Goal: Transaction & Acquisition: Purchase product/service

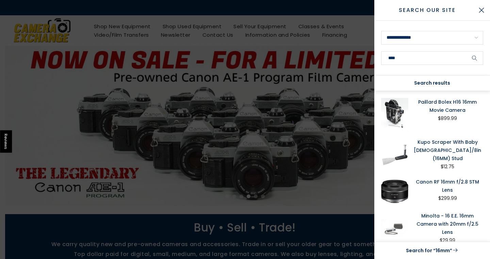
type input "****"
click at [475, 58] on button "submit" at bounding box center [474, 58] width 17 height 14
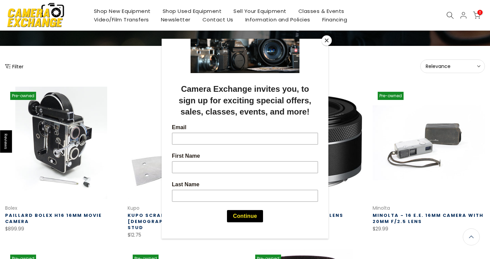
scroll to position [59, 0]
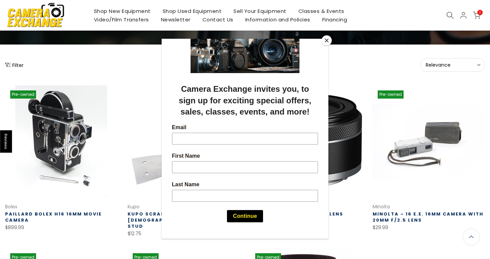
click at [469, 64] on div at bounding box center [245, 129] width 490 height 259
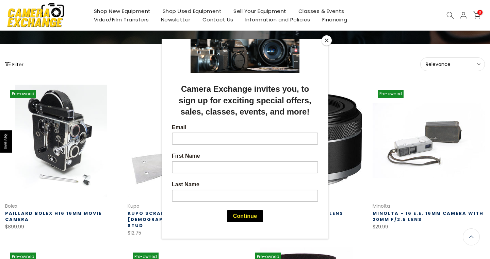
click at [326, 39] on button "Close" at bounding box center [327, 40] width 10 height 10
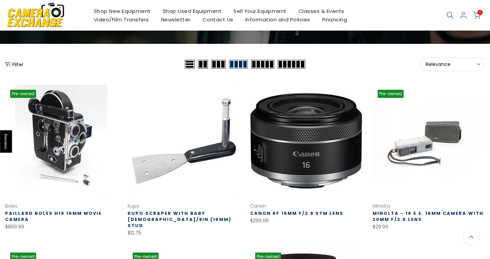
click at [450, 65] on span "Relevance" at bounding box center [453, 64] width 54 height 6
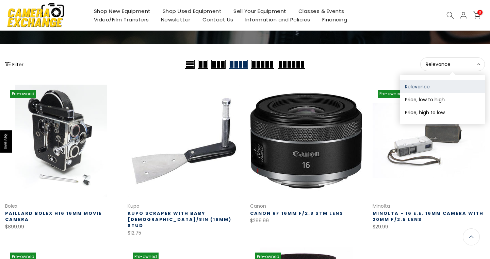
click at [378, 66] on div "Relevance Sort Sort by: Relevance Price, low to high Price, high to low" at bounding box center [396, 65] width 178 height 14
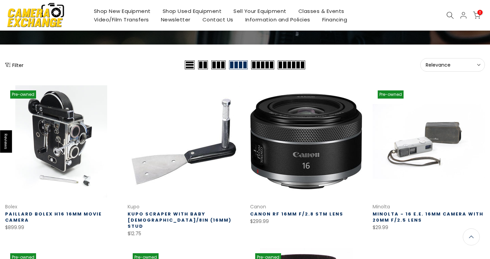
click at [460, 67] on span "Relevance" at bounding box center [453, 65] width 54 height 6
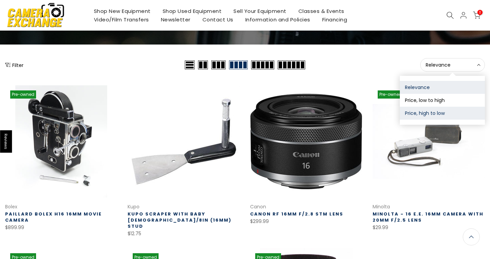
click at [443, 114] on button "Price, high to low" at bounding box center [442, 113] width 85 height 13
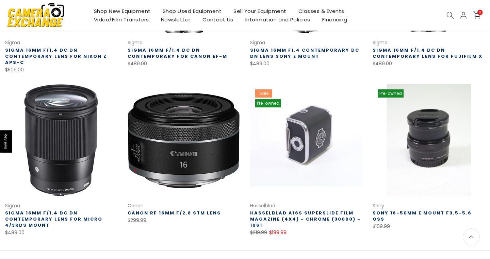
scroll to position [441, 0]
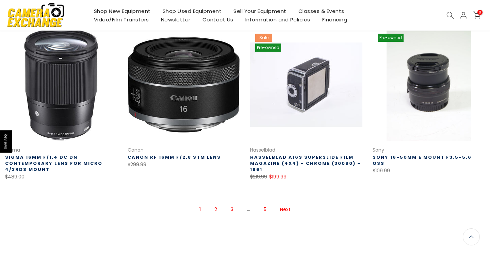
click at [214, 210] on link "2" at bounding box center [216, 210] width 10 height 12
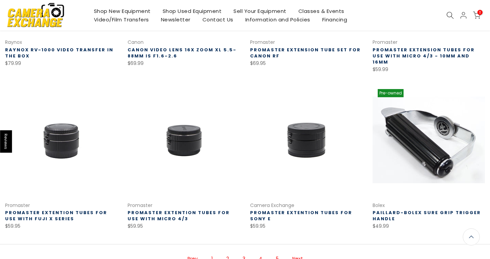
scroll to position [387, 0]
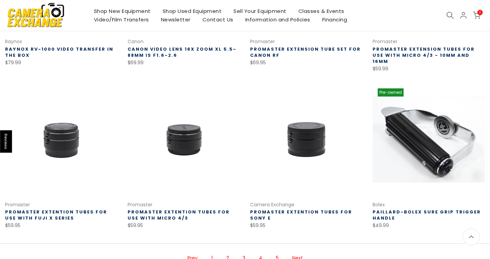
click at [301, 253] on link "Next" at bounding box center [297, 259] width 17 height 12
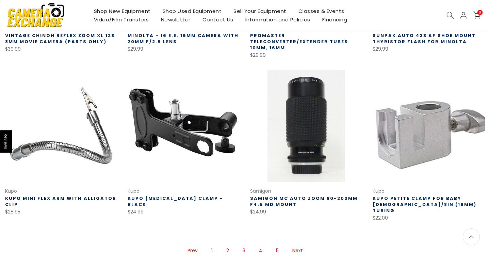
scroll to position [458, 0]
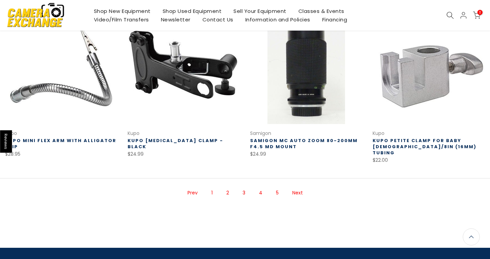
click at [296, 187] on link "Next" at bounding box center [297, 193] width 17 height 12
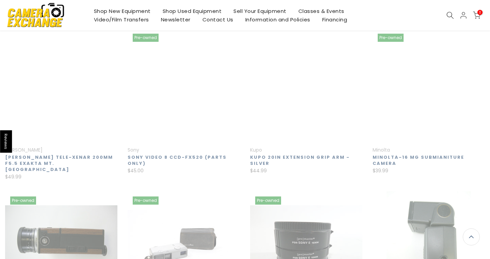
scroll to position [109, 0]
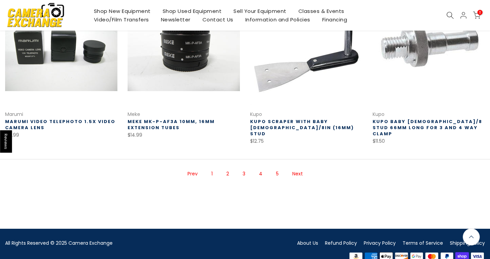
click at [299, 168] on link "Next" at bounding box center [297, 174] width 17 height 12
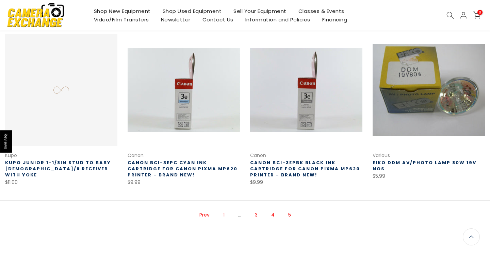
scroll to position [33, 0]
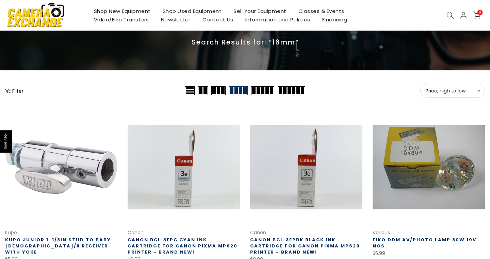
click at [448, 17] on icon at bounding box center [450, 15] width 7 height 7
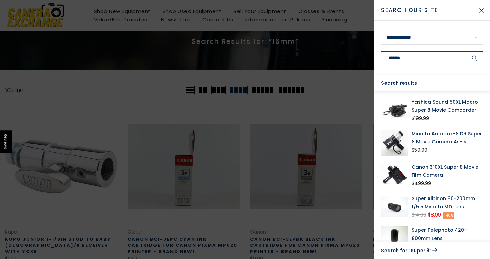
type input "*******"
click at [475, 58] on button "submit" at bounding box center [474, 58] width 17 height 14
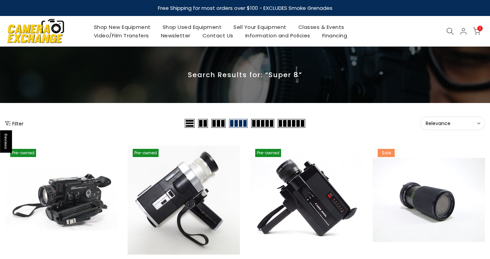
click at [461, 130] on button "Relevance Sort" at bounding box center [452, 124] width 65 height 14
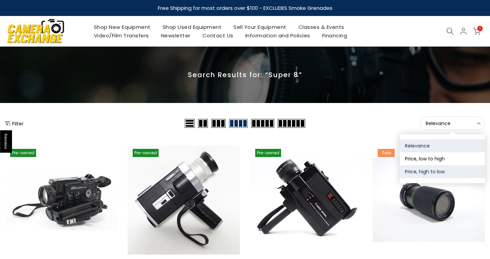
click at [441, 174] on button "Price, high to low" at bounding box center [442, 171] width 85 height 13
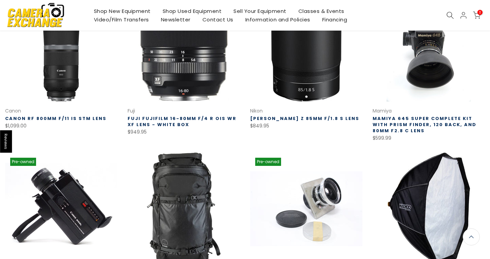
scroll to position [384, 0]
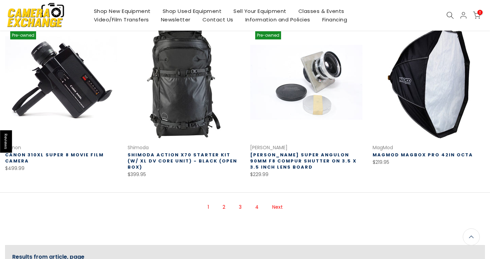
click at [280, 202] on link "Next" at bounding box center [277, 208] width 17 height 12
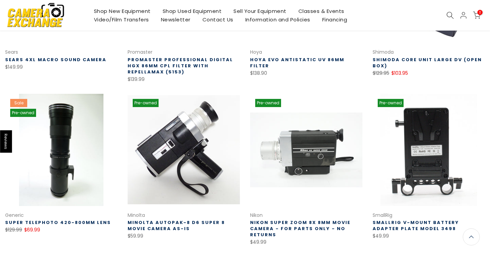
scroll to position [425, 0]
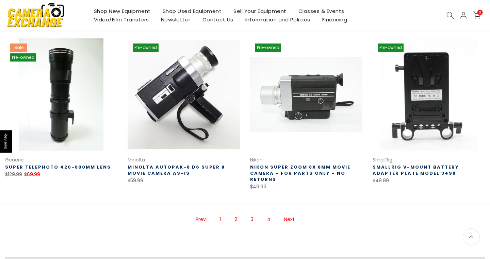
click at [289, 222] on link "Next" at bounding box center [289, 220] width 17 height 12
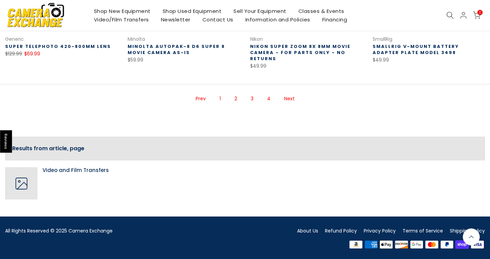
click at [286, 99] on link "Next" at bounding box center [289, 99] width 17 height 12
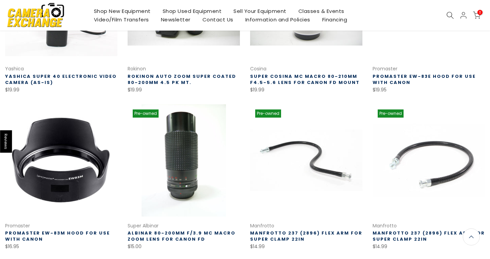
scroll to position [498, 0]
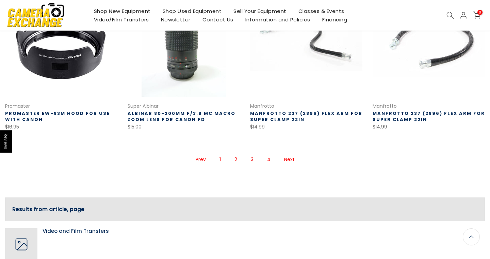
click at [288, 159] on link "Next" at bounding box center [289, 160] width 17 height 12
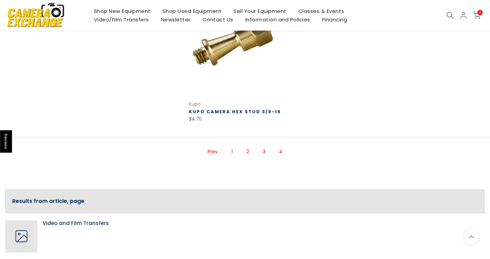
scroll to position [76, 0]
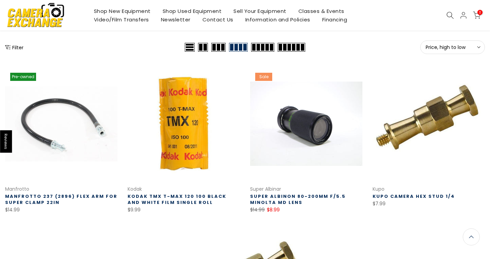
click at [448, 16] on icon at bounding box center [450, 15] width 7 height 7
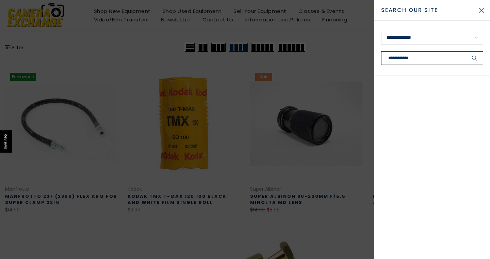
type input "**********"
click at [475, 58] on button "submit" at bounding box center [474, 58] width 17 height 14
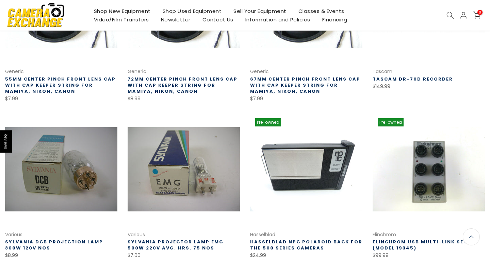
scroll to position [12, 0]
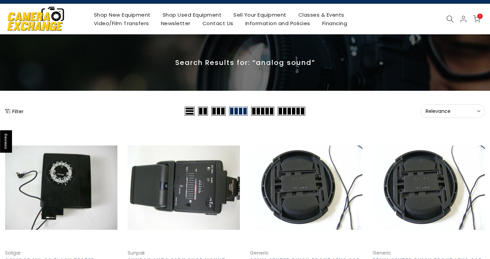
click at [466, 112] on span "Relevance" at bounding box center [453, 111] width 54 height 6
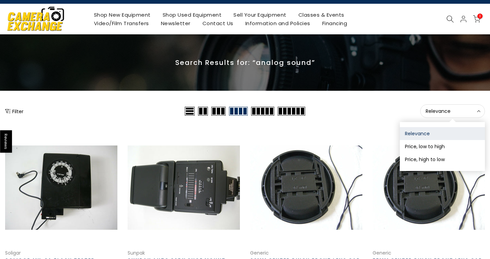
click at [451, 160] on button "Price, high to low" at bounding box center [442, 159] width 85 height 13
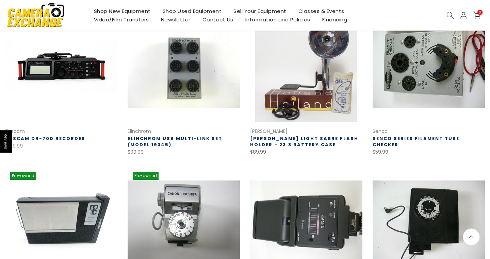
scroll to position [253, 0]
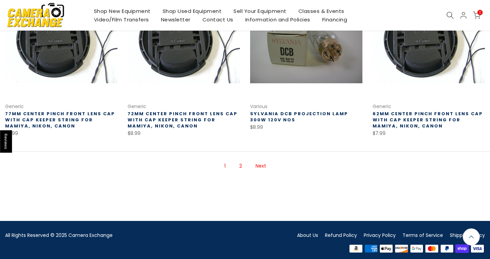
click at [264, 166] on link "Next" at bounding box center [260, 166] width 17 height 12
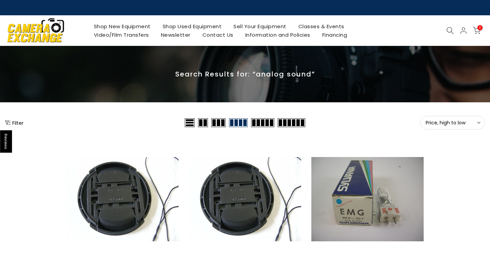
click at [449, 28] on icon at bounding box center [450, 30] width 7 height 7
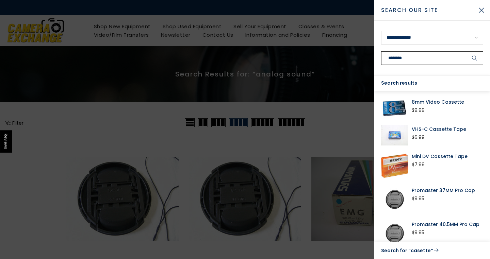
type input "********"
click at [475, 58] on button "submit" at bounding box center [474, 58] width 17 height 14
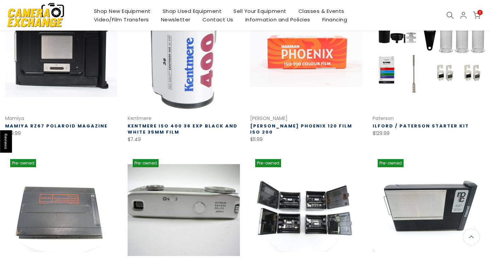
scroll to position [393, 0]
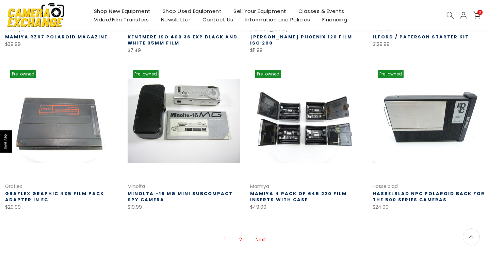
click at [208, 194] on link "Minolta -16 MG Mini Subcompact Spy camera" at bounding box center [180, 197] width 105 height 13
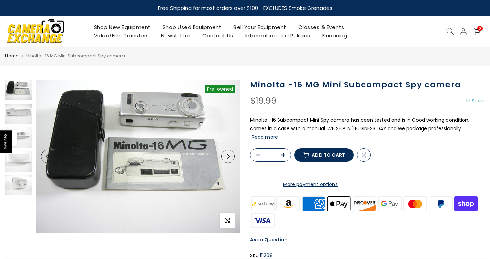
click at [221, 158] on img at bounding box center [138, 156] width 204 height 153
click at [225, 158] on button "Next" at bounding box center [228, 157] width 14 height 14
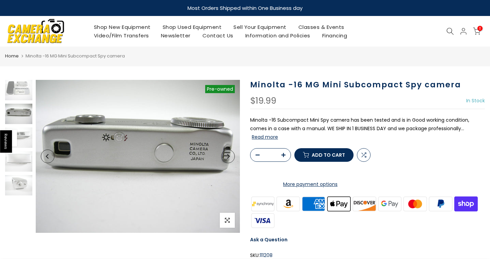
click at [225, 158] on button "Next" at bounding box center [228, 157] width 14 height 14
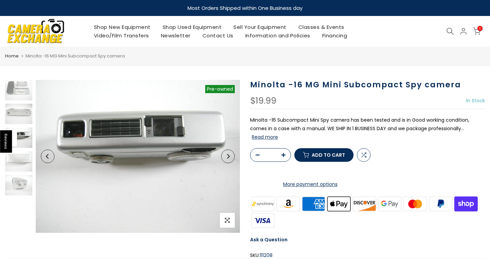
click at [226, 158] on button "Next" at bounding box center [228, 157] width 14 height 14
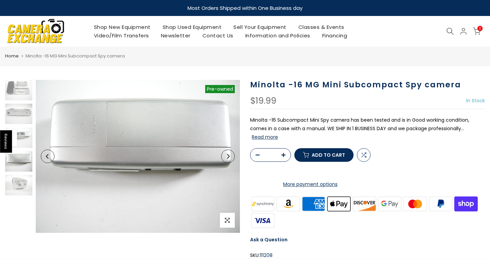
click at [226, 157] on icon "Next" at bounding box center [228, 156] width 5 height 5
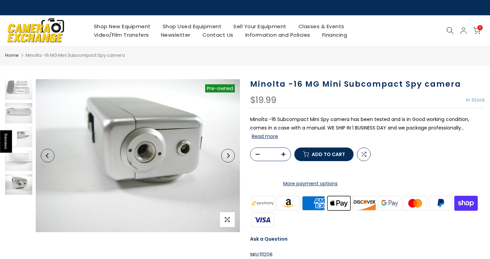
click at [226, 157] on icon "Next" at bounding box center [228, 156] width 5 height 5
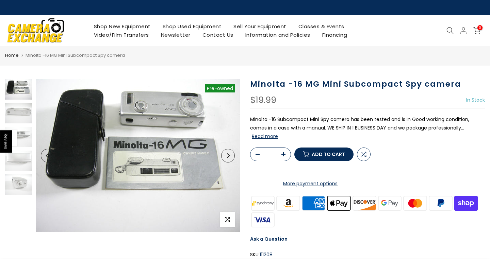
click at [226, 157] on icon "Next" at bounding box center [228, 156] width 5 height 5
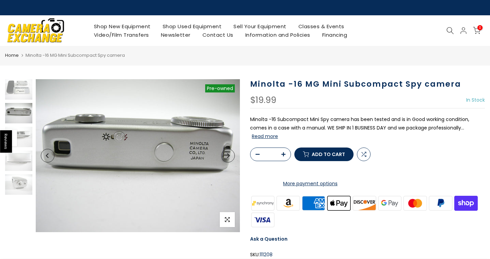
click at [226, 157] on icon "Next" at bounding box center [228, 156] width 5 height 5
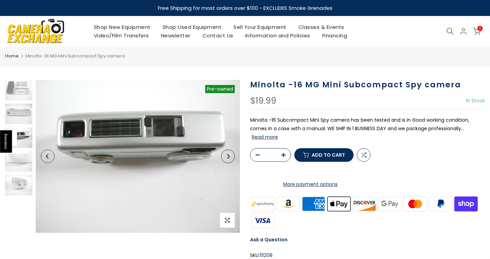
click at [226, 157] on icon "Next" at bounding box center [228, 156] width 5 height 5
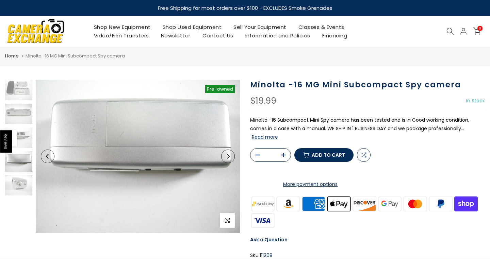
click at [226, 157] on icon "Next" at bounding box center [228, 156] width 5 height 5
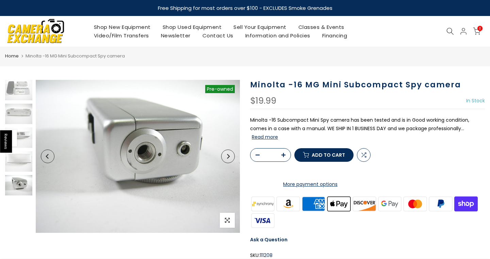
click at [226, 157] on icon "Next" at bounding box center [228, 156] width 5 height 5
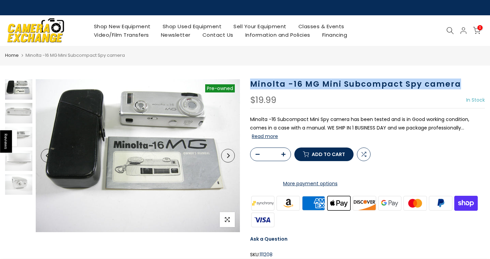
drag, startPoint x: 251, startPoint y: 83, endPoint x: 459, endPoint y: 86, distance: 208.4
click at [459, 86] on h1 "Minolta -16 MG Mini Subcompact Spy camera" at bounding box center [367, 84] width 235 height 10
copy h1 "Minolta -16 MG Mini Subcompact Spy camera"
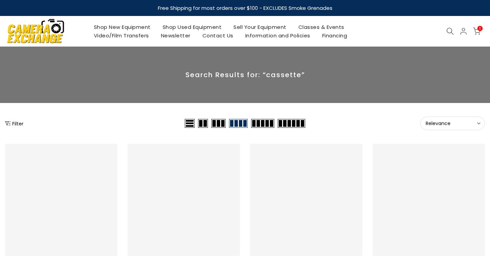
scroll to position [393, 0]
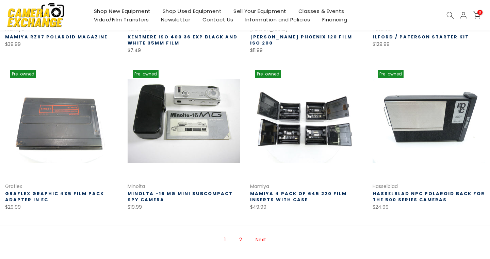
click at [265, 240] on link "Next" at bounding box center [260, 240] width 17 height 12
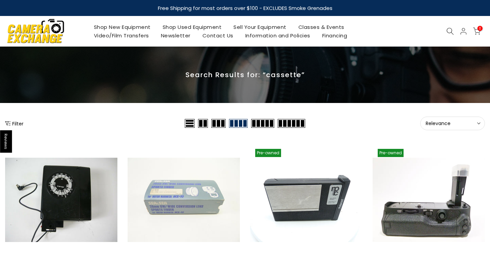
click at [450, 31] on icon at bounding box center [450, 31] width 7 height 7
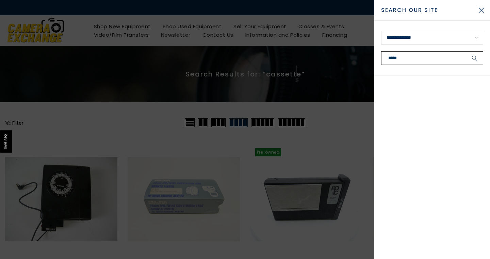
type input "*****"
click at [475, 58] on button "submit" at bounding box center [474, 58] width 17 height 14
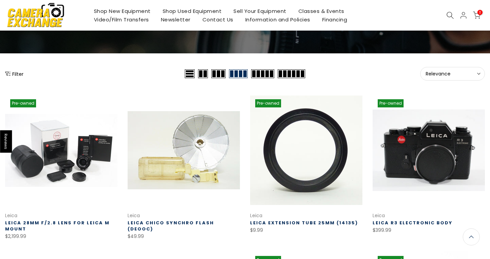
scroll to position [51, 0]
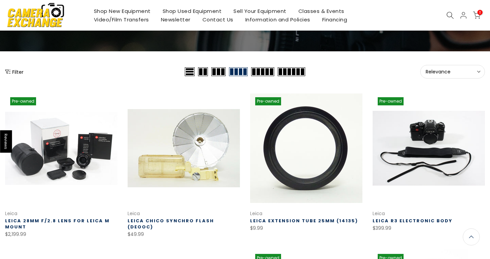
click at [405, 222] on link "Leica R3 Electronic Body" at bounding box center [413, 221] width 80 height 6
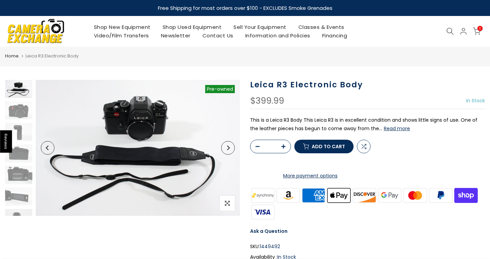
click at [393, 125] on p "This is a Leica R3 Body This Leica R3 is in excellent condition and shows littl…" at bounding box center [367, 124] width 235 height 17
click at [395, 129] on button "Read more" at bounding box center [397, 129] width 26 height 6
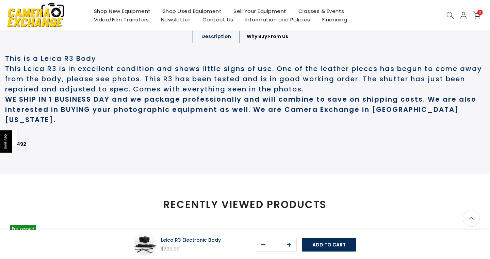
scroll to position [1, 0]
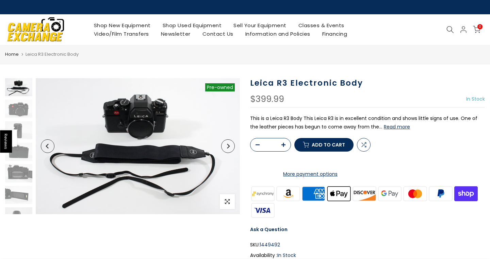
click at [231, 147] on button "Next" at bounding box center [228, 147] width 14 height 14
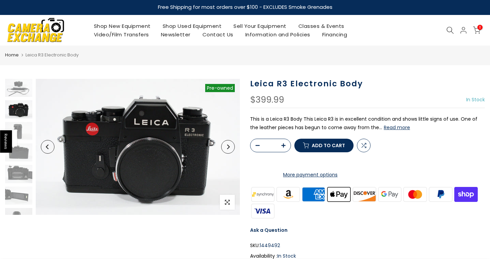
click at [232, 147] on button "Next" at bounding box center [228, 147] width 14 height 14
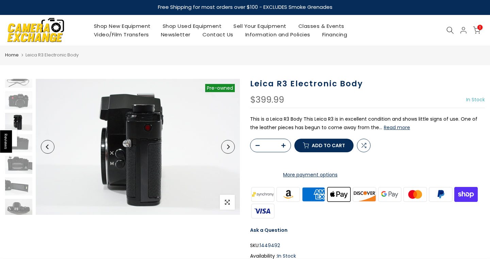
click at [232, 147] on button "Next" at bounding box center [228, 147] width 14 height 14
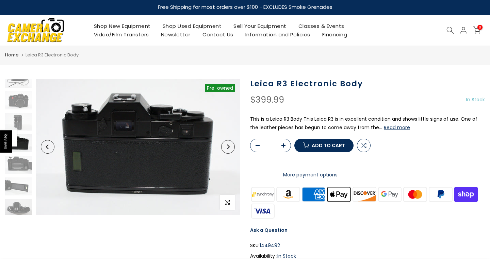
scroll to position [31, 0]
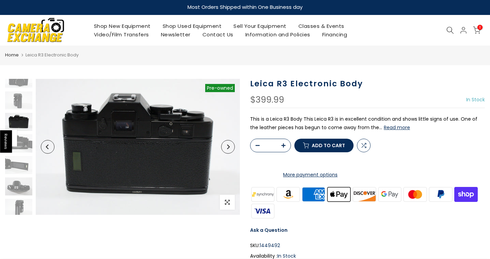
click at [232, 147] on button "Next" at bounding box center [228, 147] width 14 height 14
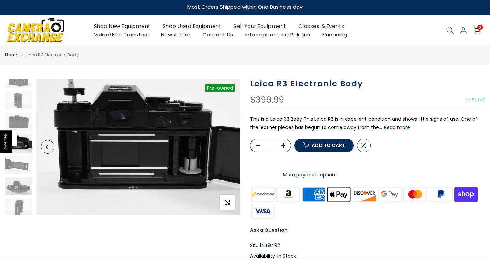
scroll to position [52, 0]
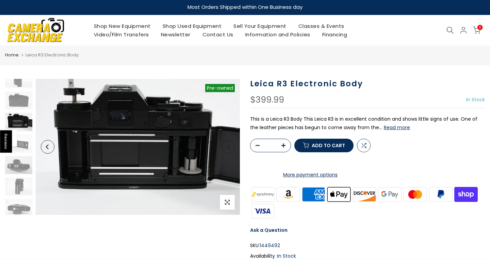
click at [232, 147] on button "Next" at bounding box center [228, 147] width 14 height 14
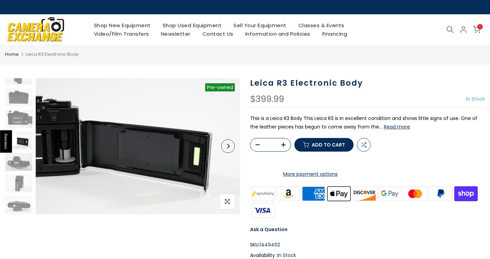
click at [232, 147] on button "Next" at bounding box center [228, 147] width 14 height 14
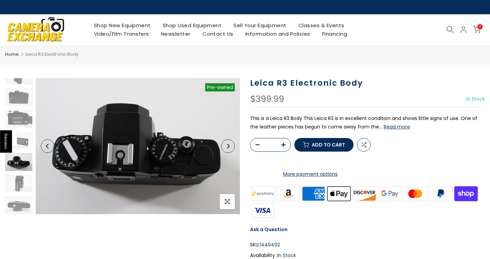
click at [232, 147] on button "Next" at bounding box center [228, 147] width 14 height 14
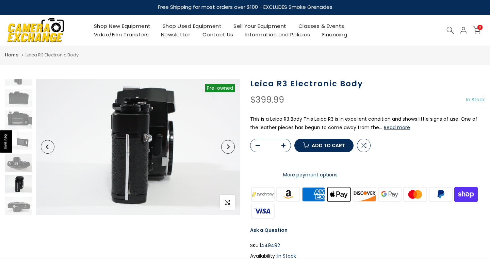
click at [232, 147] on button "Next" at bounding box center [228, 147] width 14 height 14
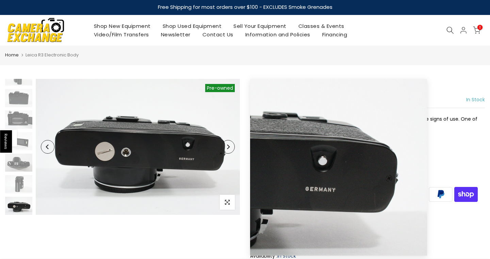
click at [232, 148] on button "Next" at bounding box center [228, 147] width 14 height 14
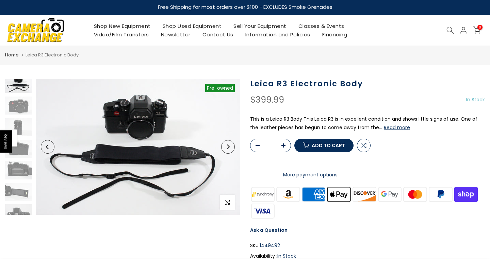
scroll to position [0, 0]
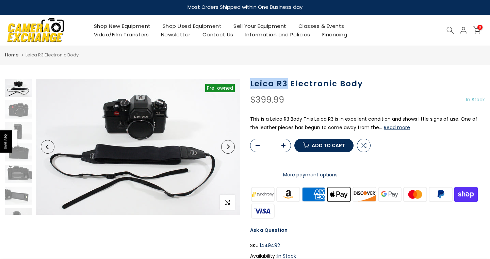
drag, startPoint x: 251, startPoint y: 82, endPoint x: 289, endPoint y: 82, distance: 37.8
click at [289, 82] on h1 "Leica R3 Electronic Body" at bounding box center [367, 84] width 235 height 10
copy h1 "Leica R3"
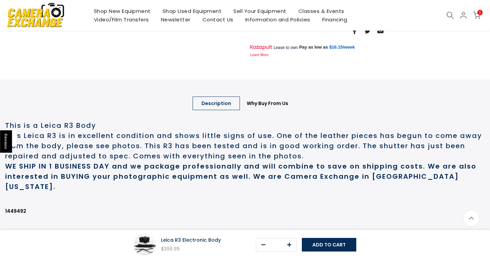
scroll to position [305, 0]
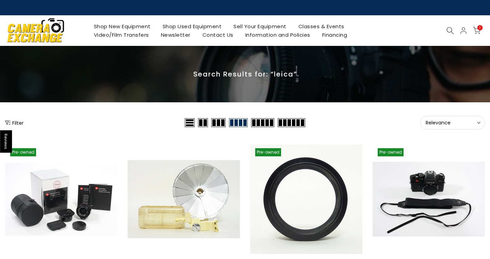
click at [441, 124] on span "Relevance" at bounding box center [453, 123] width 54 height 6
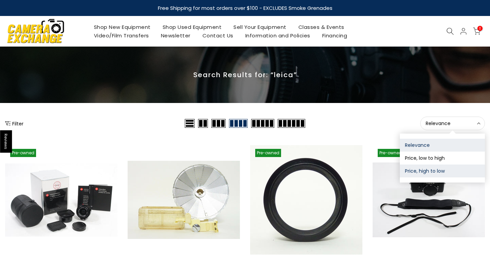
click at [421, 169] on button "Price, high to low" at bounding box center [442, 171] width 85 height 13
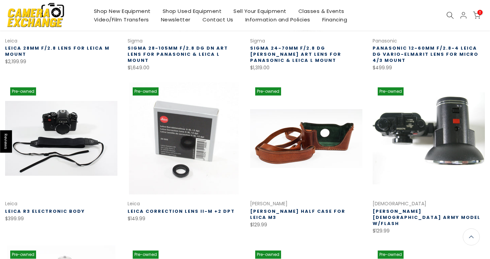
scroll to position [229, 0]
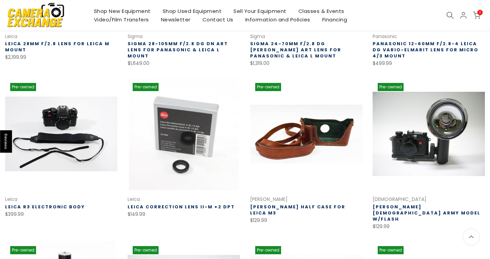
click at [458, 207] on link "[PERSON_NAME] [DEMOGRAPHIC_DATA] Army Model w/Flash" at bounding box center [427, 213] width 108 height 19
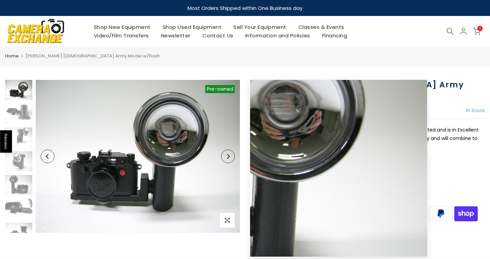
click at [229, 158] on icon "Next" at bounding box center [228, 156] width 5 height 5
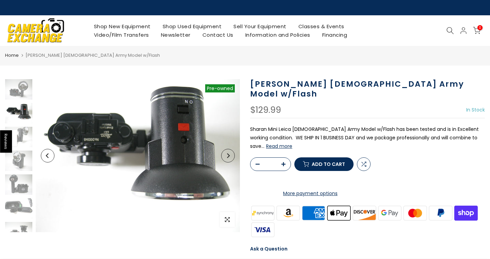
click at [229, 158] on button "Next" at bounding box center [228, 156] width 14 height 14
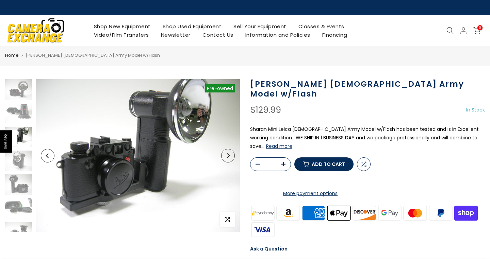
scroll to position [10, 0]
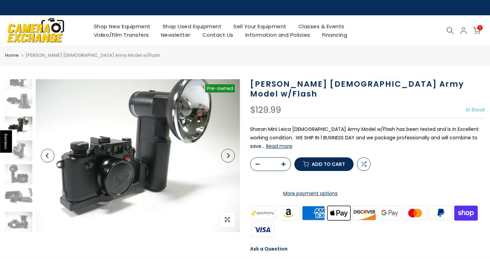
click at [228, 158] on button "Next" at bounding box center [228, 156] width 14 height 14
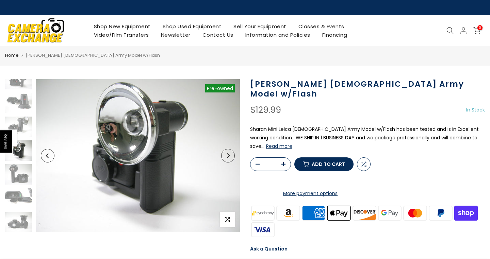
click at [228, 159] on button "Next" at bounding box center [228, 156] width 14 height 14
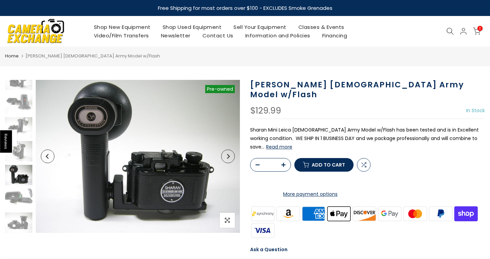
click at [229, 159] on button "Next" at bounding box center [228, 157] width 14 height 14
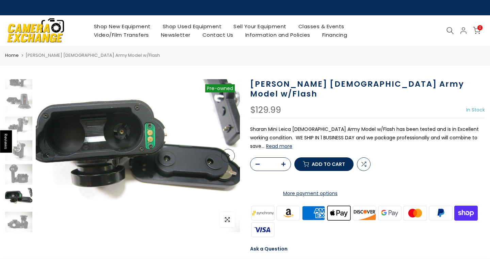
click at [229, 160] on button "Next" at bounding box center [228, 156] width 14 height 14
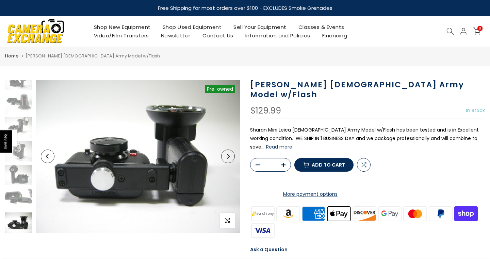
click at [229, 159] on button "Next" at bounding box center [228, 157] width 14 height 14
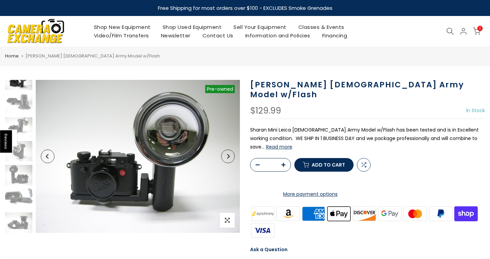
scroll to position [0, 0]
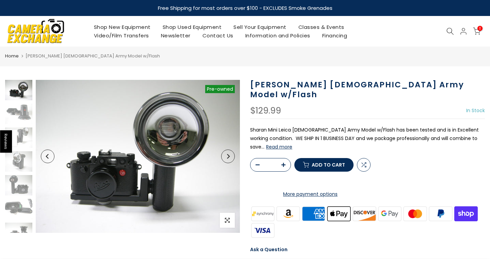
click at [229, 159] on button "Next" at bounding box center [228, 157] width 14 height 14
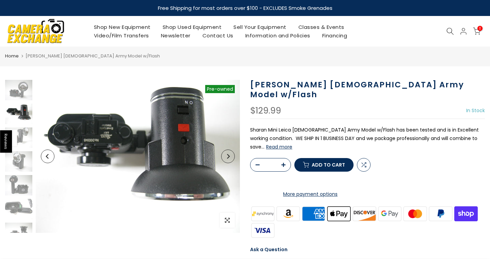
click at [229, 159] on button "Next" at bounding box center [228, 157] width 14 height 14
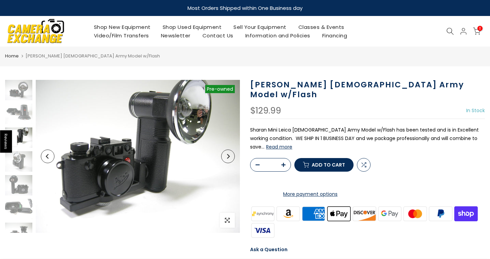
scroll to position [10, 0]
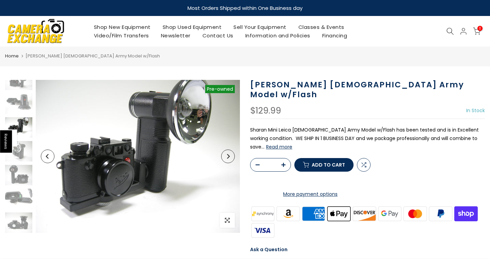
click at [229, 159] on button "Next" at bounding box center [228, 157] width 14 height 14
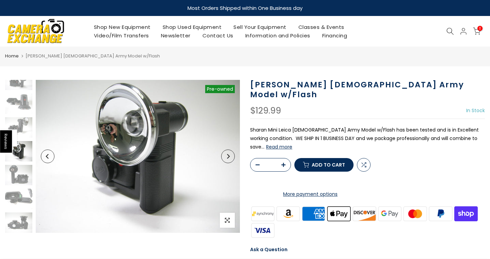
click at [228, 159] on button "Next" at bounding box center [228, 157] width 14 height 14
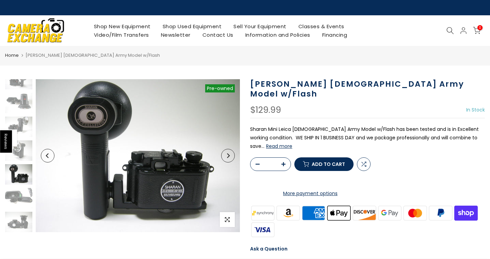
click at [228, 159] on button "Next" at bounding box center [228, 156] width 14 height 14
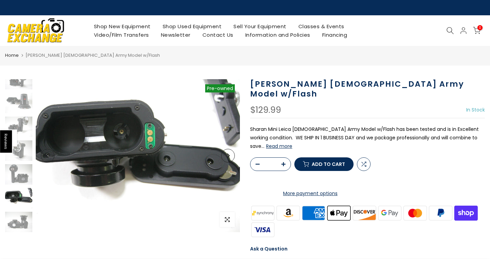
click at [228, 159] on button "Next" at bounding box center [228, 156] width 14 height 14
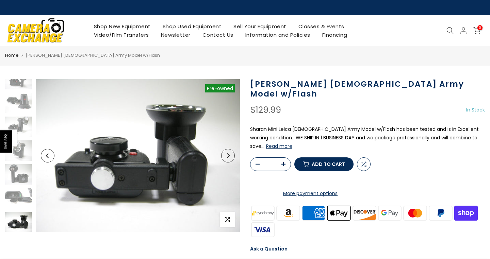
click at [228, 159] on button "Next" at bounding box center [228, 156] width 14 height 14
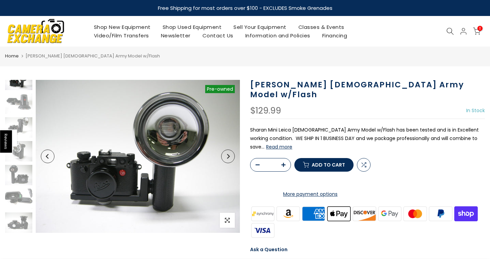
scroll to position [0, 0]
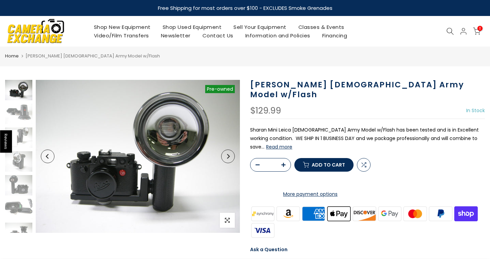
click at [228, 159] on button "Next" at bounding box center [228, 157] width 14 height 14
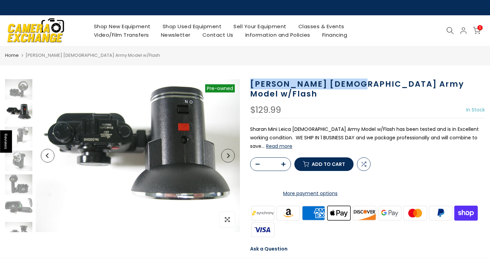
drag, startPoint x: 262, startPoint y: 83, endPoint x: 349, endPoint y: 81, distance: 86.8
click at [349, 81] on h1 "[PERSON_NAME] [DEMOGRAPHIC_DATA] Army Model w/Flash" at bounding box center [367, 89] width 235 height 20
copy h1 "[PERSON_NAME] Swedish"
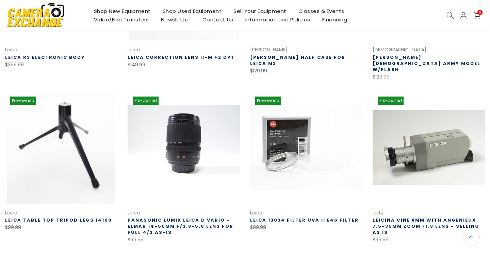
scroll to position [436, 0]
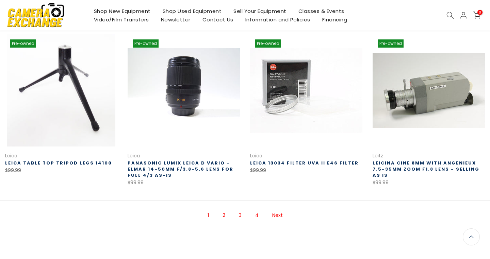
click at [281, 210] on link "Next" at bounding box center [277, 216] width 17 height 12
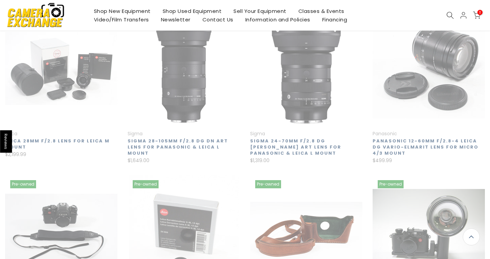
scroll to position [110, 0]
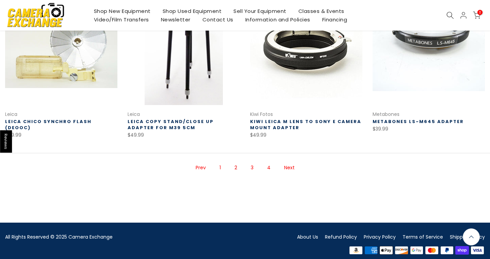
click at [292, 162] on link "Next" at bounding box center [289, 168] width 17 height 12
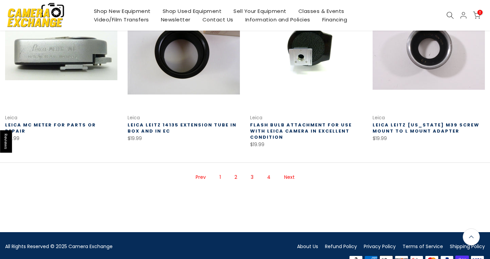
click at [292, 180] on link "Next" at bounding box center [289, 178] width 17 height 12
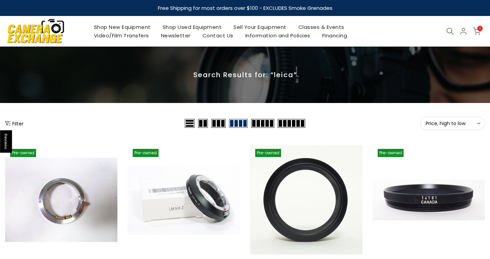
click at [450, 29] on icon at bounding box center [450, 31] width 7 height 7
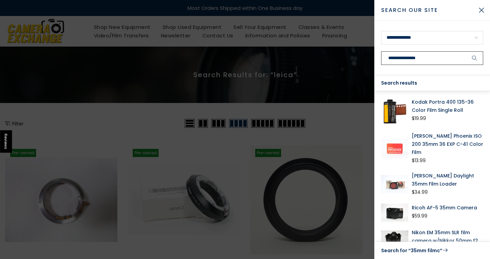
type input "**********"
click at [475, 58] on button "submit" at bounding box center [474, 58] width 17 height 14
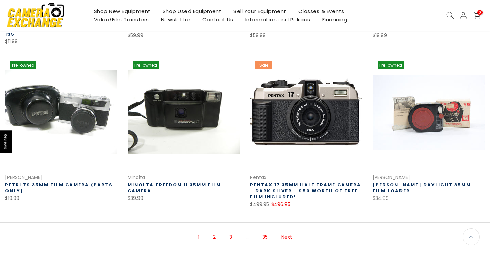
scroll to position [436, 0]
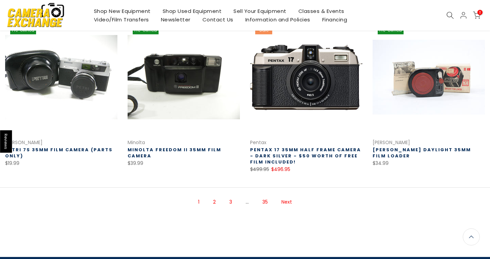
click at [284, 196] on link "Next" at bounding box center [286, 202] width 17 height 12
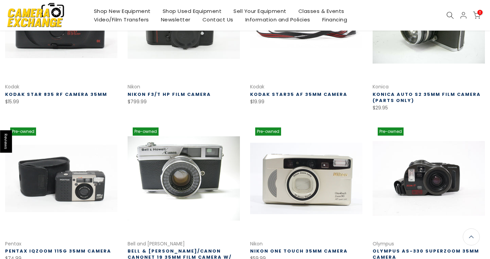
scroll to position [390, 0]
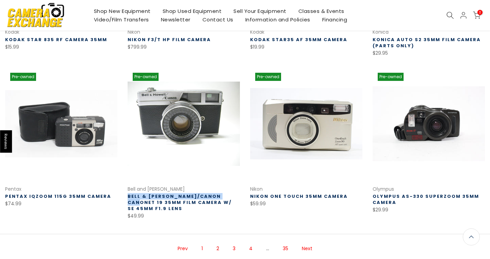
drag, startPoint x: 125, startPoint y: 194, endPoint x: 227, endPoint y: 196, distance: 102.2
click at [227, 196] on div "Pre-owned Quick view Compare * Add to cart Bell and Howell Bell & Howell/Canon …" at bounding box center [184, 144] width 123 height 153
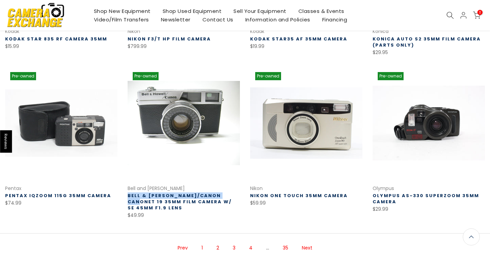
copy link "Bell & Howell/Canon Canonet 19"
click at [162, 215] on div "$49.99" at bounding box center [184, 215] width 112 height 9
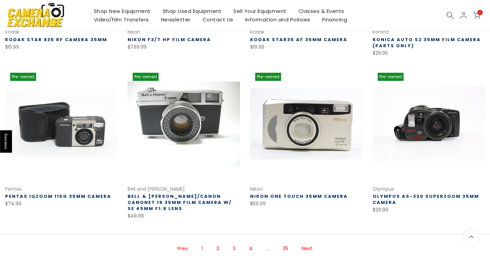
click at [169, 202] on link "Bell & [PERSON_NAME]/Canon Canonet 19 35mm film camera w/ SE 45mm f1.9 lens" at bounding box center [180, 202] width 104 height 19
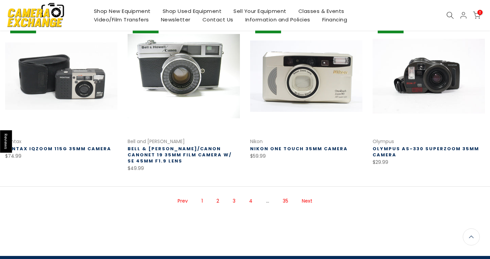
click at [307, 199] on link "Next" at bounding box center [307, 201] width 17 height 12
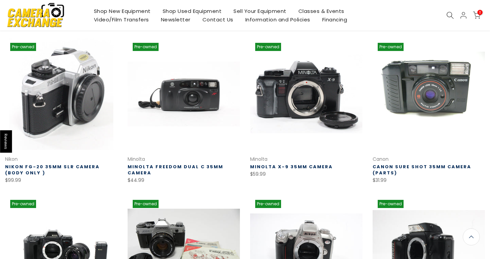
scroll to position [404, 0]
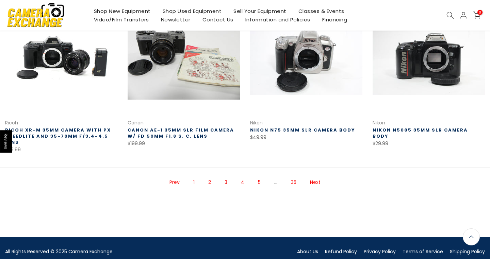
click at [315, 185] on link "Next" at bounding box center [315, 183] width 17 height 12
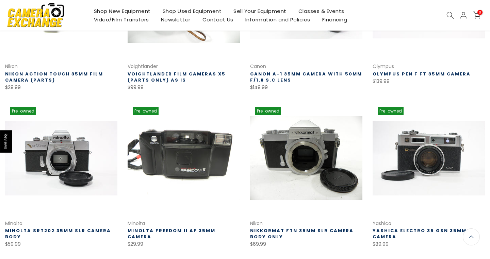
scroll to position [412, 0]
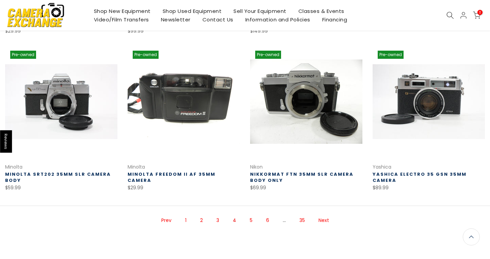
click at [325, 222] on link "Next" at bounding box center [323, 221] width 17 height 12
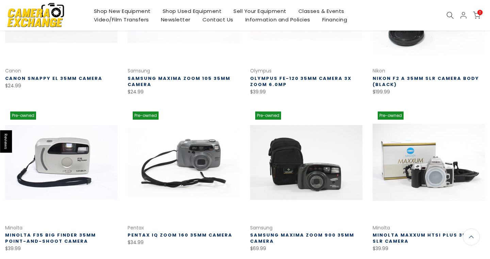
scroll to position [414, 0]
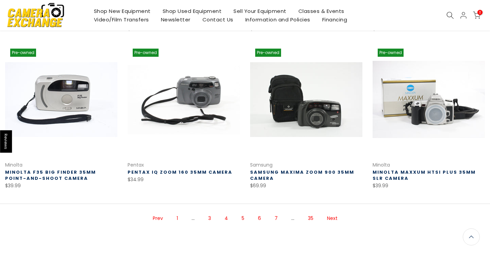
click at [330, 224] on li "Next" at bounding box center [332, 218] width 17 height 19
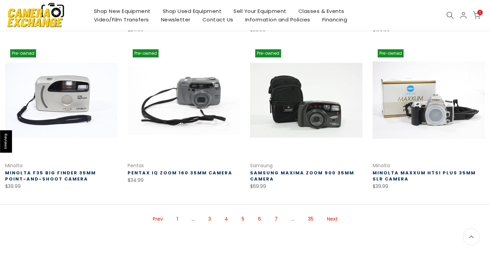
click at [332, 216] on link "Next" at bounding box center [332, 219] width 17 height 12
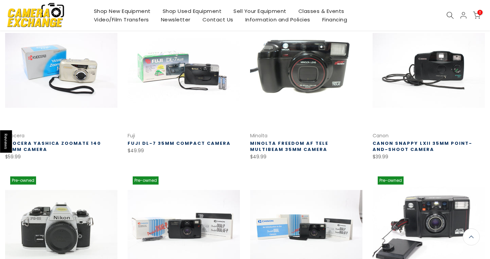
scroll to position [407, 0]
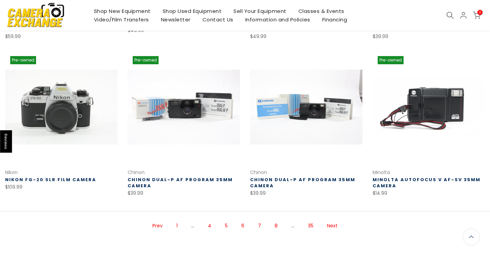
click at [339, 221] on link "Next" at bounding box center [332, 226] width 17 height 12
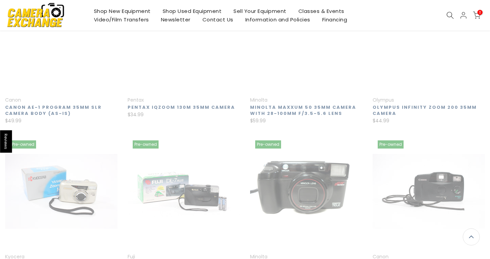
scroll to position [110, 0]
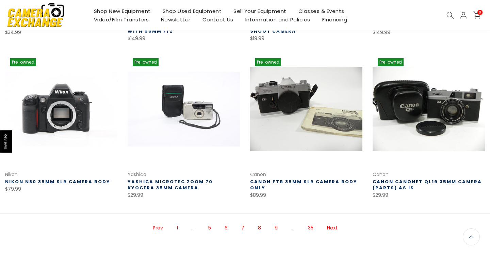
click at [334, 232] on link "Next" at bounding box center [332, 228] width 17 height 12
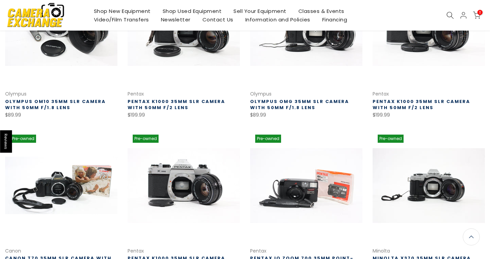
scroll to position [403, 0]
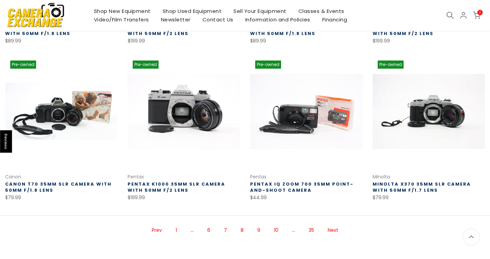
click at [403, 188] on link "Minolta X370 35mm SLR Camera with 50mm f/1.7 Lens" at bounding box center [422, 187] width 98 height 13
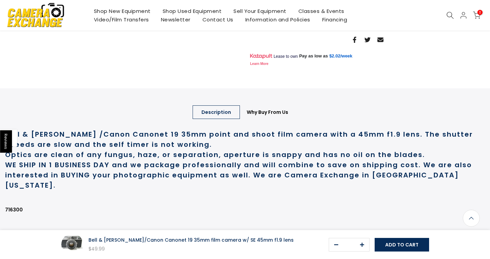
scroll to position [313, 0]
